Goal: Task Accomplishment & Management: Complete application form

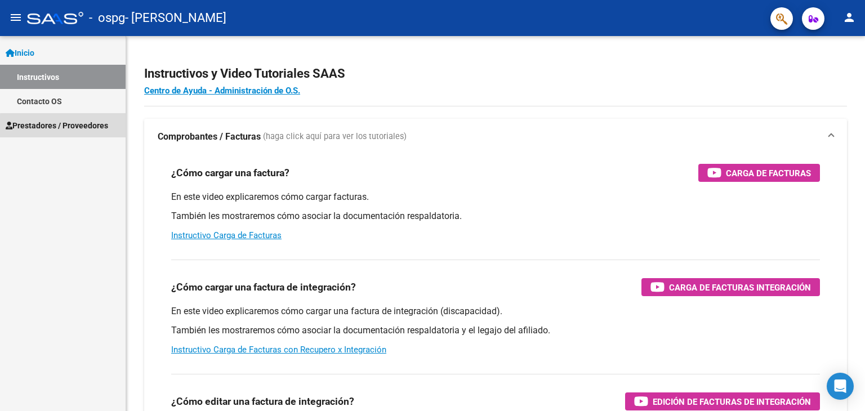
click at [79, 127] on span "Prestadores / Proveedores" at bounding box center [57, 125] width 102 height 12
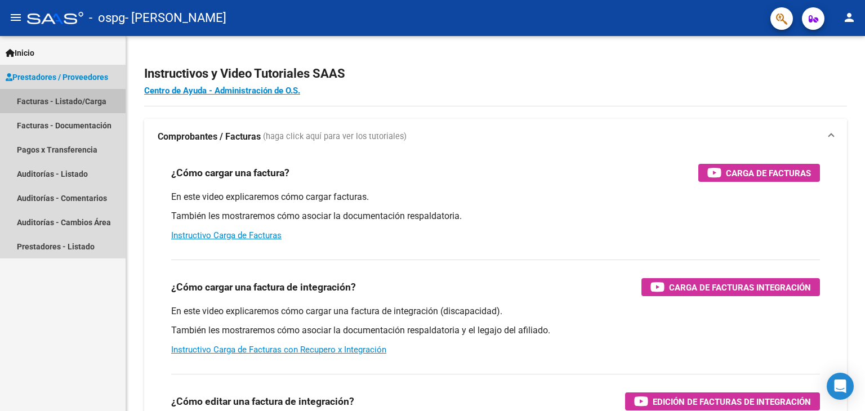
click at [83, 102] on link "Facturas - Listado/Carga" at bounding box center [63, 101] width 126 height 24
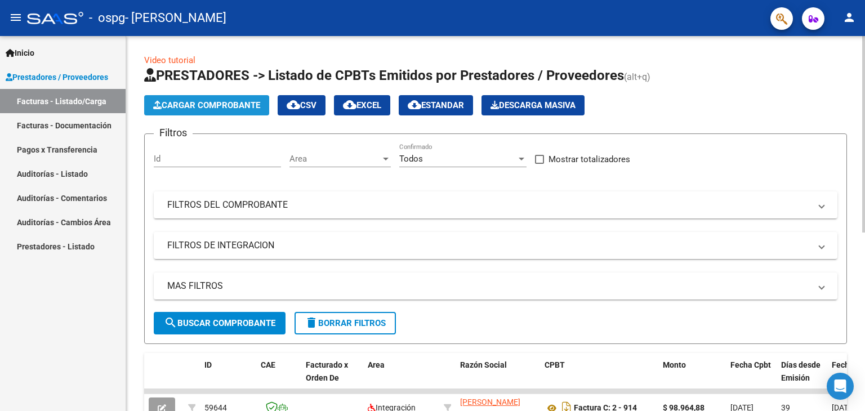
click at [231, 104] on span "Cargar Comprobante" at bounding box center [206, 105] width 107 height 10
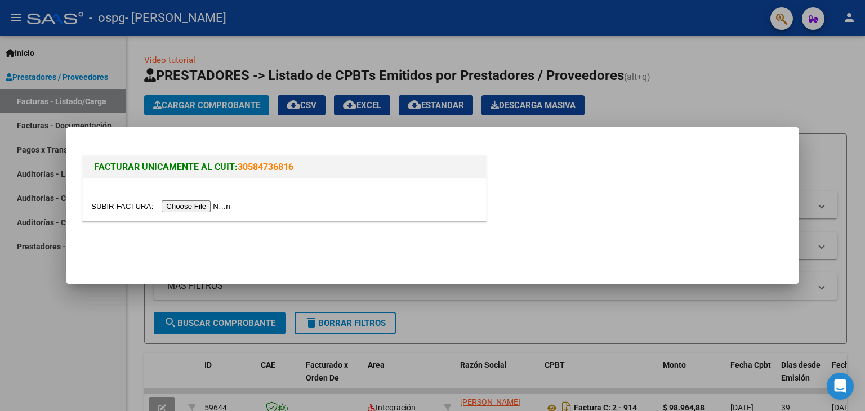
click at [212, 205] on input "file" at bounding box center [162, 206] width 142 height 12
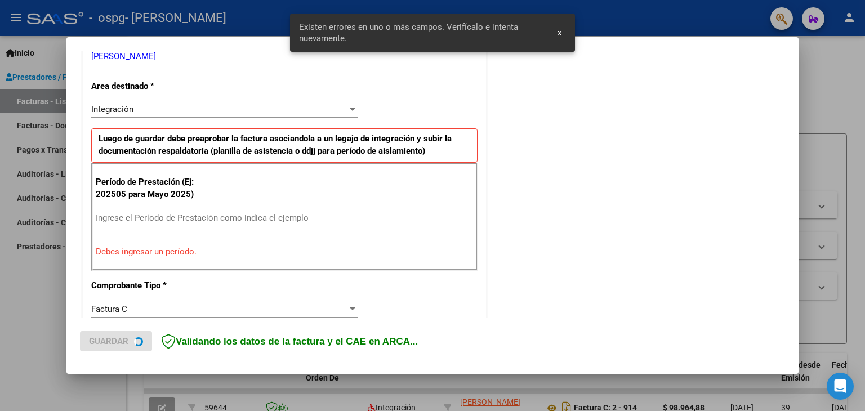
scroll to position [257, 0]
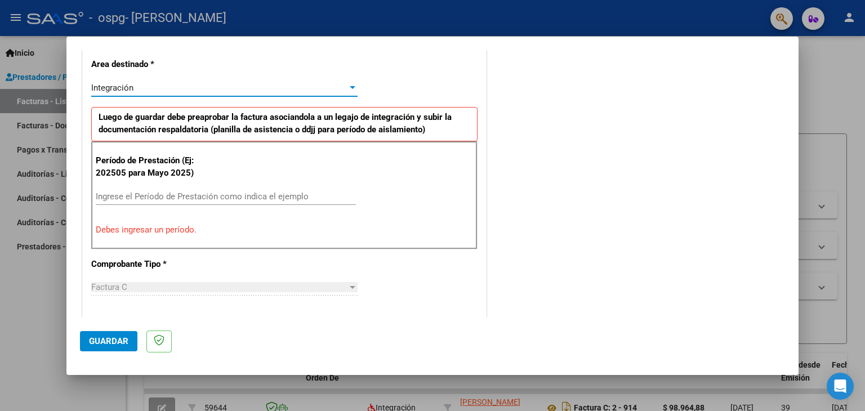
click at [351, 86] on div at bounding box center [353, 87] width 6 height 3
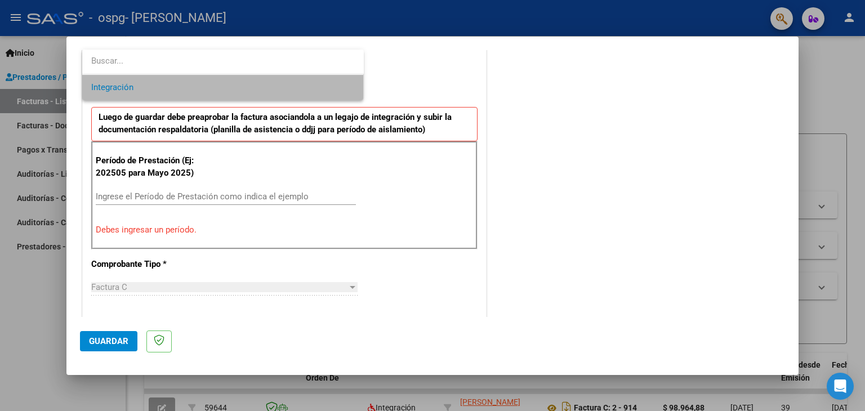
click at [351, 86] on span "Integración" at bounding box center [222, 87] width 263 height 25
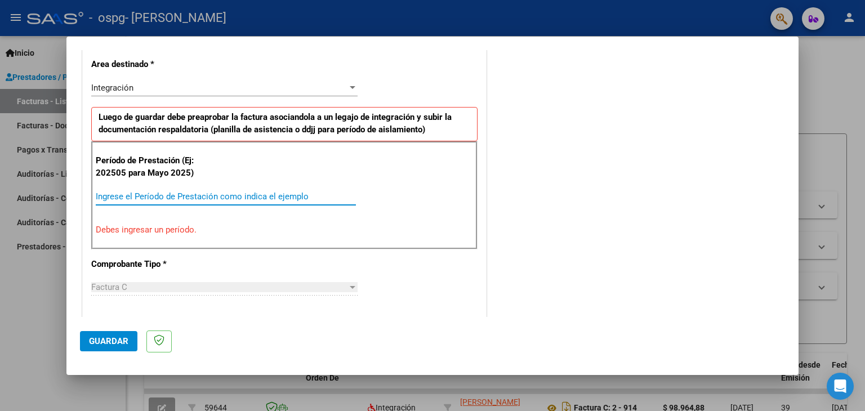
click at [180, 196] on input "Ingrese el Período de Prestación como indica el ejemplo" at bounding box center [226, 196] width 260 height 10
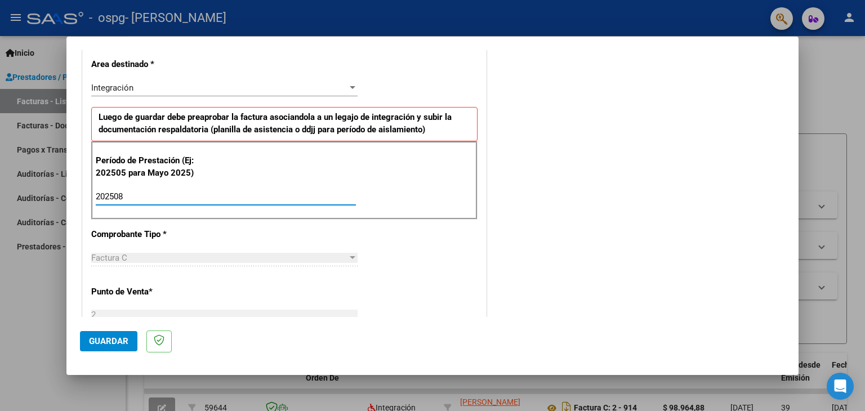
type input "202508"
click at [110, 347] on button "Guardar" at bounding box center [108, 341] width 57 height 20
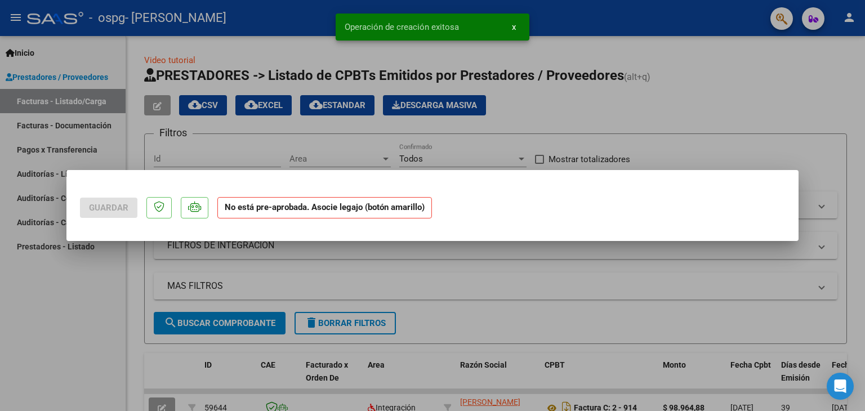
scroll to position [0, 0]
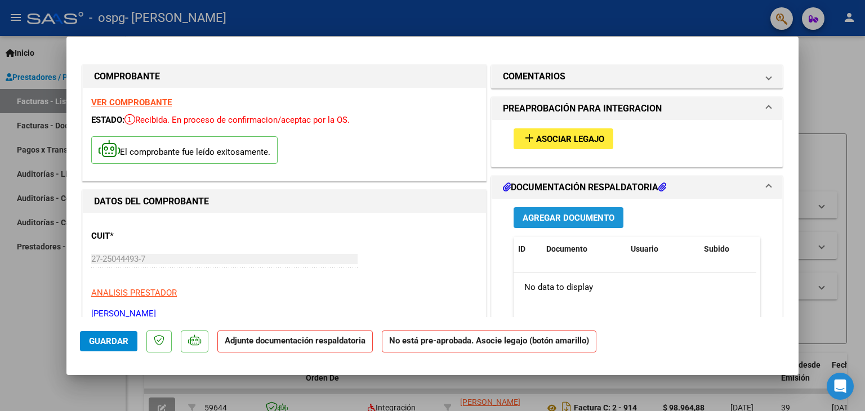
click at [547, 223] on button "Agregar Documento" at bounding box center [568, 217] width 110 height 21
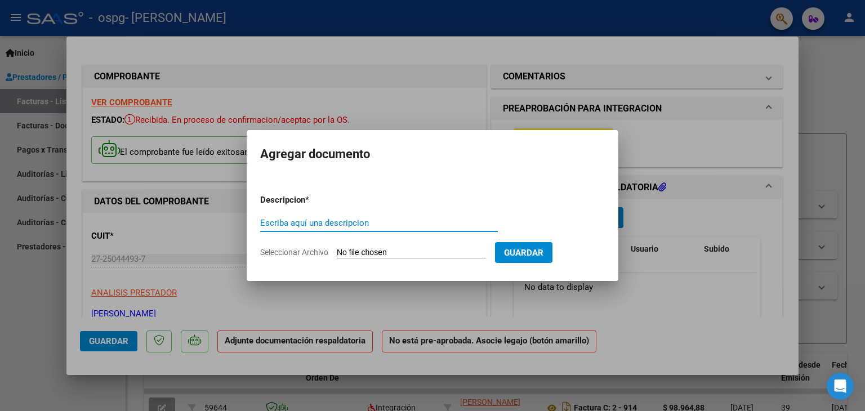
click at [417, 223] on input "Escriba aquí una descripcion" at bounding box center [379, 223] width 238 height 10
type input "PLANILLA ASISTENCIA AGOSTO"
click at [439, 247] on app-file-uploader "Seleccionar Archivo" at bounding box center [377, 252] width 235 height 10
click at [317, 249] on span "Seleccionar Archivo" at bounding box center [294, 252] width 68 height 9
click at [337, 249] on input "Seleccionar Archivo" at bounding box center [411, 253] width 149 height 11
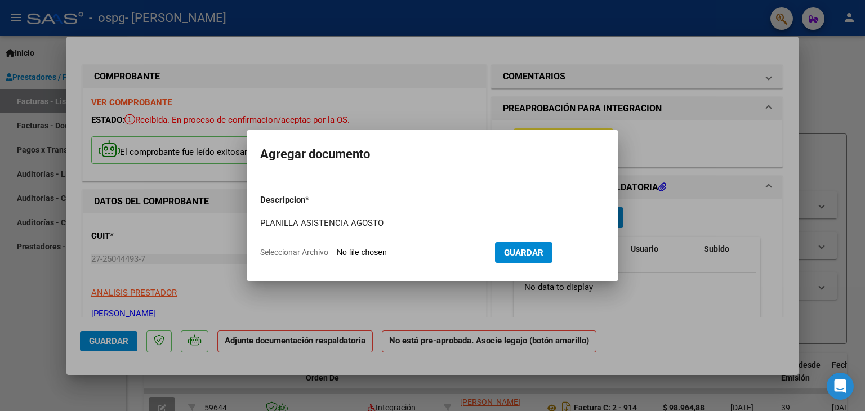
type input "C:\fakepath\PLANILLA ROMAN [DATE].pdf"
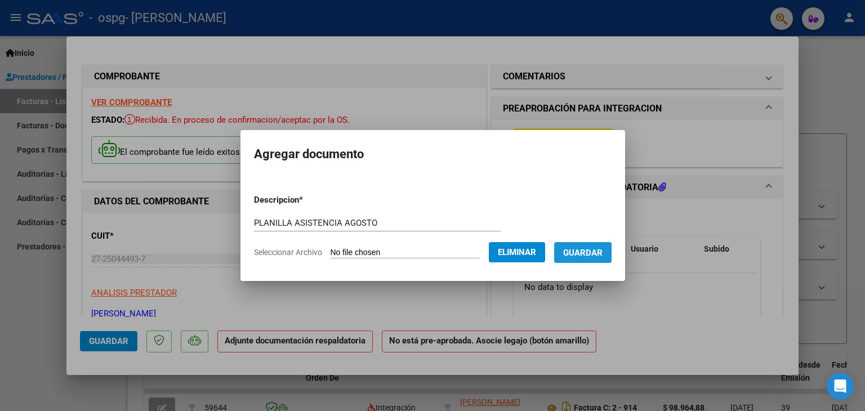
click at [589, 253] on span "Guardar" at bounding box center [582, 253] width 39 height 10
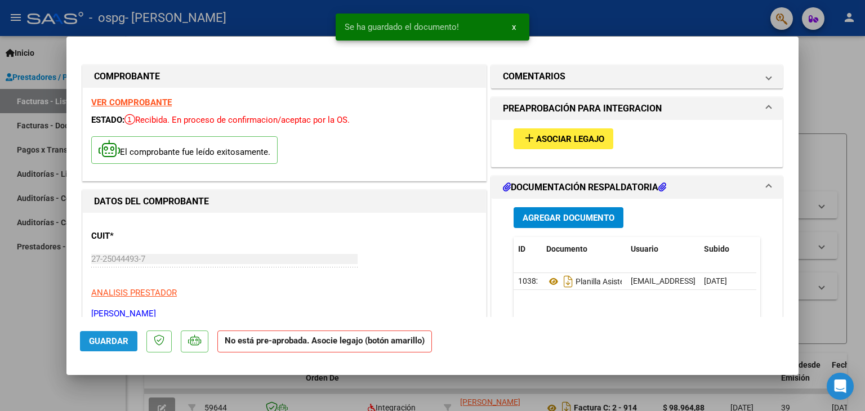
click at [120, 338] on span "Guardar" at bounding box center [108, 341] width 39 height 10
click at [512, 29] on span "x" at bounding box center [514, 27] width 4 height 10
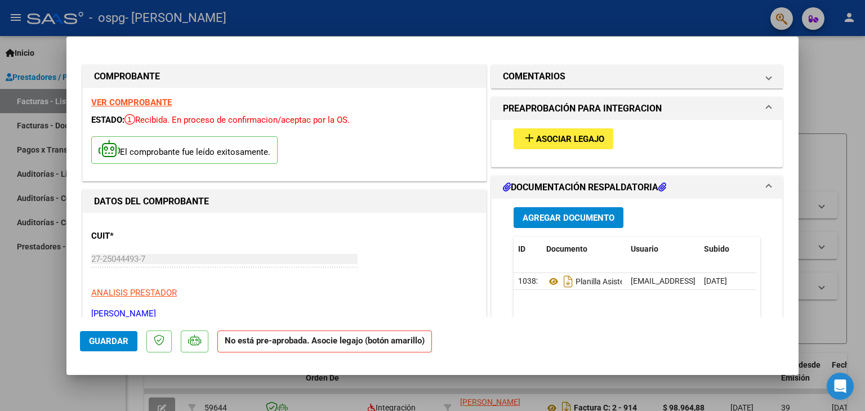
click at [823, 102] on div at bounding box center [432, 205] width 865 height 411
type input "$ 0,00"
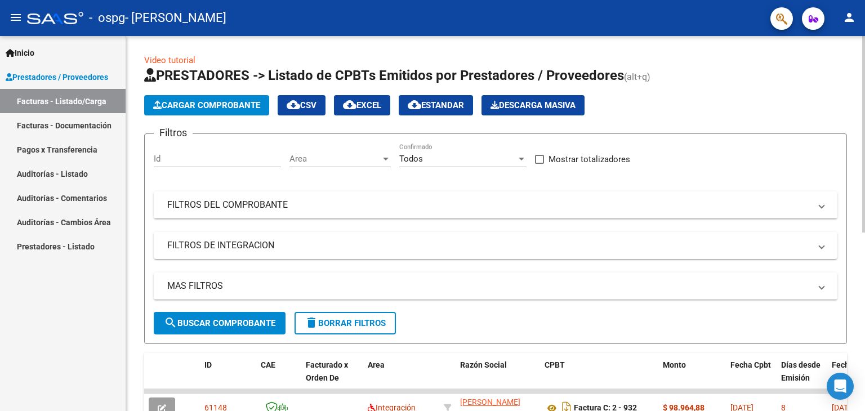
scroll to position [340, 0]
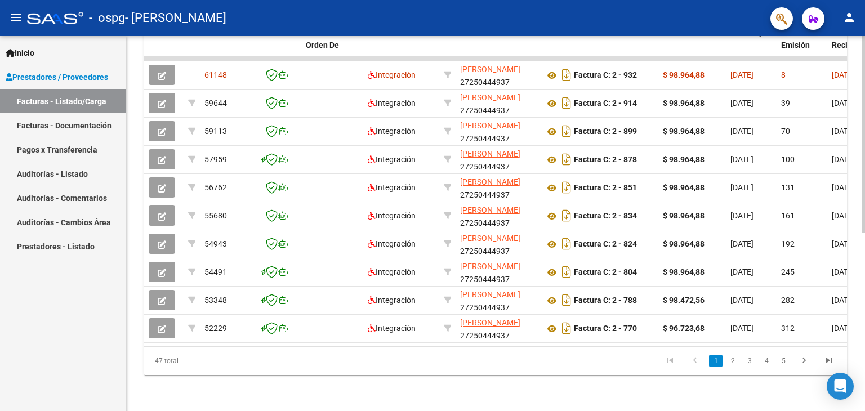
click at [862, 346] on div at bounding box center [863, 223] width 3 height 375
